Goal: Task Accomplishment & Management: Use online tool/utility

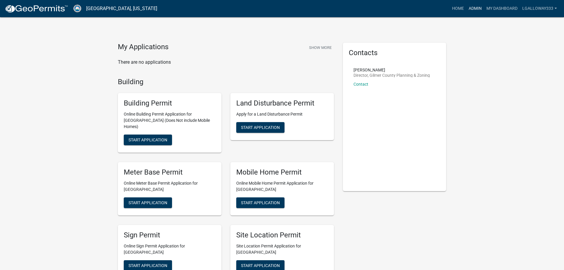
click at [476, 5] on link "Admin" at bounding box center [476, 8] width 18 height 11
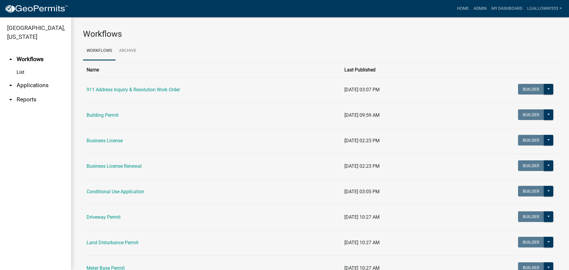
click at [10, 84] on icon "arrow_drop_down" at bounding box center [10, 85] width 7 height 7
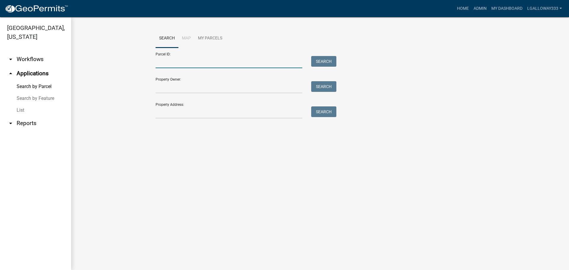
click at [171, 64] on input "Parcel ID:" at bounding box center [229, 62] width 147 height 12
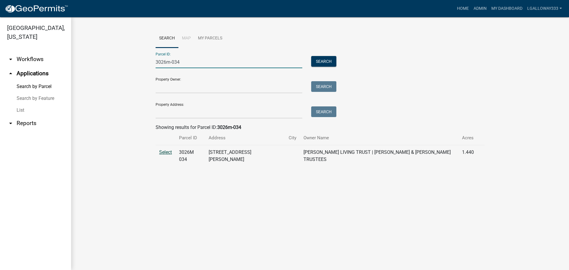
type input "3026m-034"
click at [162, 151] on span "Select" at bounding box center [165, 152] width 13 height 6
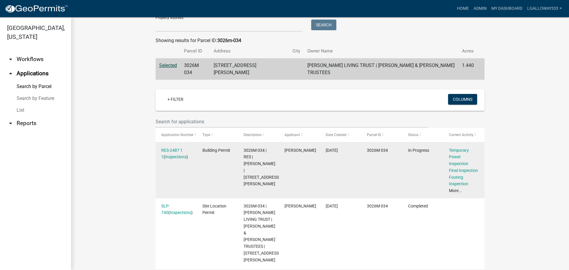
scroll to position [89, 0]
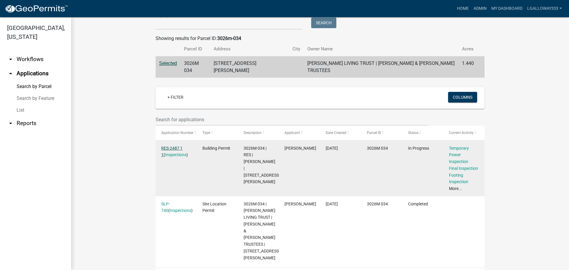
click at [173, 146] on link "RES-2487 1 1" at bounding box center [171, 152] width 21 height 12
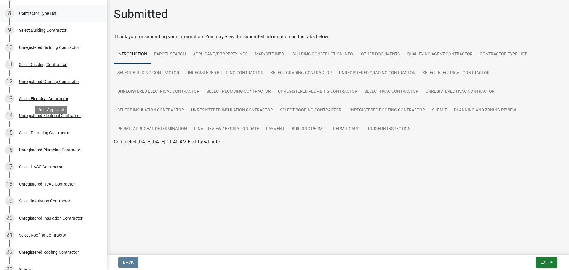
scroll to position [267, 0]
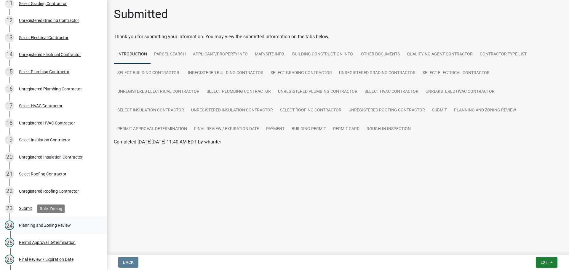
click at [56, 226] on div "Planning and Zoning Review" at bounding box center [45, 225] width 52 height 4
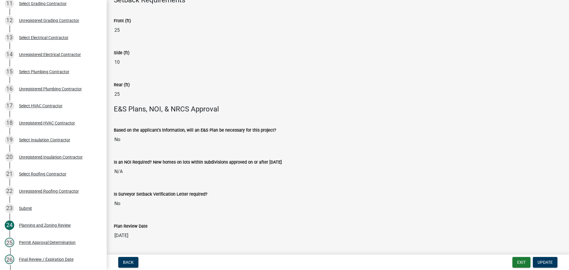
scroll to position [1208, 0]
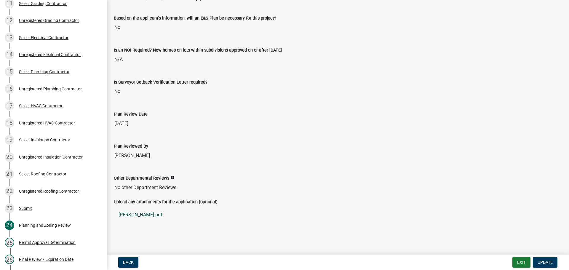
click at [130, 214] on link "[PERSON_NAME].pdf" at bounding box center [338, 215] width 448 height 14
